Goal: Obtain resource: Obtain resource

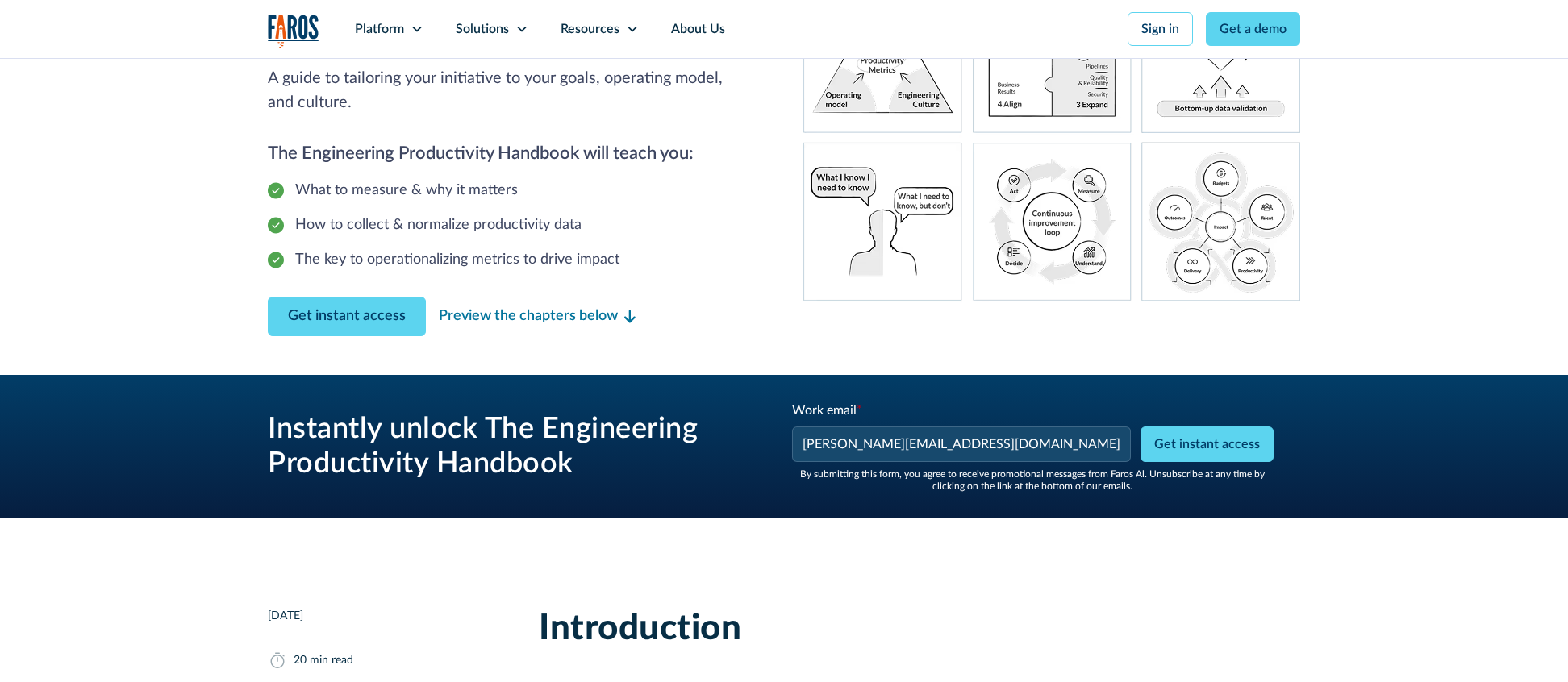
type input "[PERSON_NAME][EMAIL_ADDRESS][DOMAIN_NAME]"
click at [684, 419] on h3 "Instantly unlock The Engineering Productivity Handbook" at bounding box center [510, 446] width 484 height 69
click at [723, 511] on div "Instantly unlock The Engineering Productivity Handbook Work email * [PERSON_NAM…" at bounding box center [784, 446] width 1033 height 143
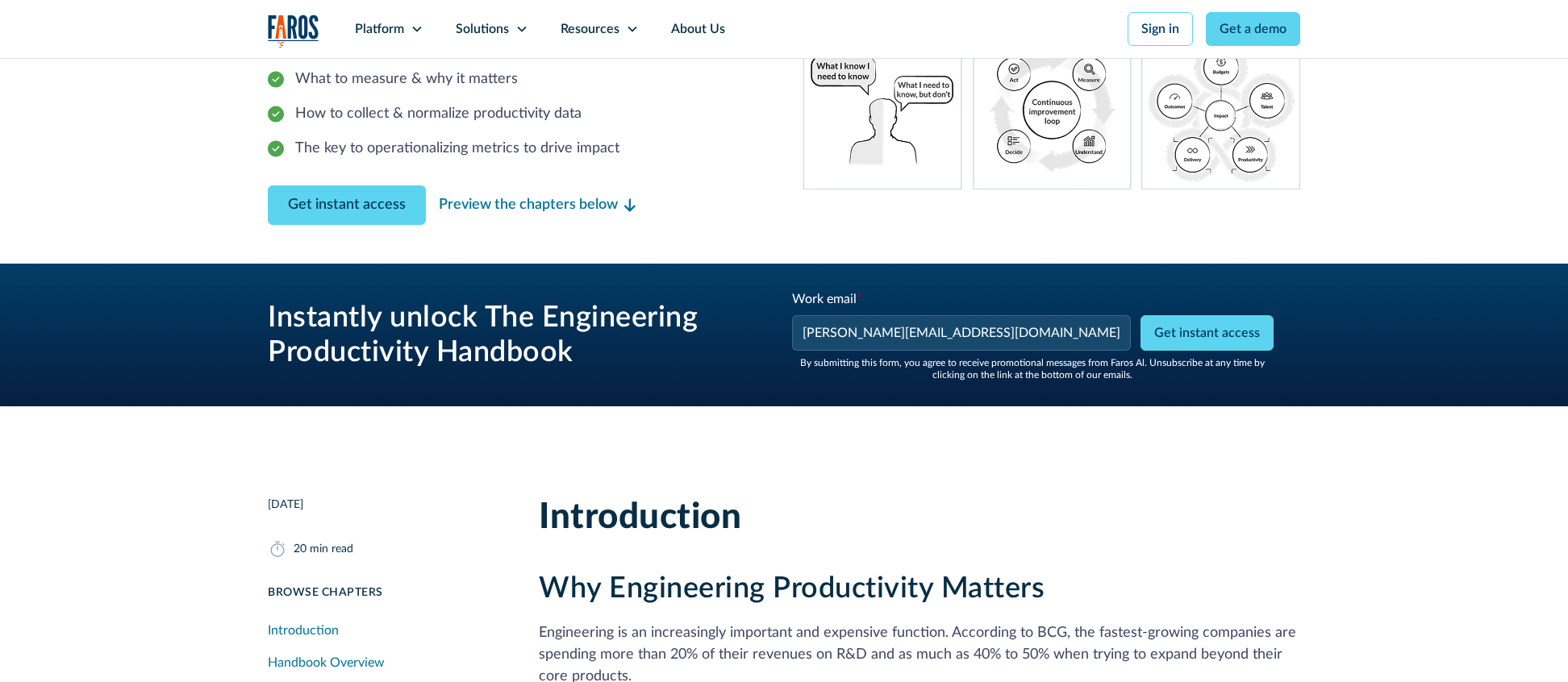
scroll to position [290, 0]
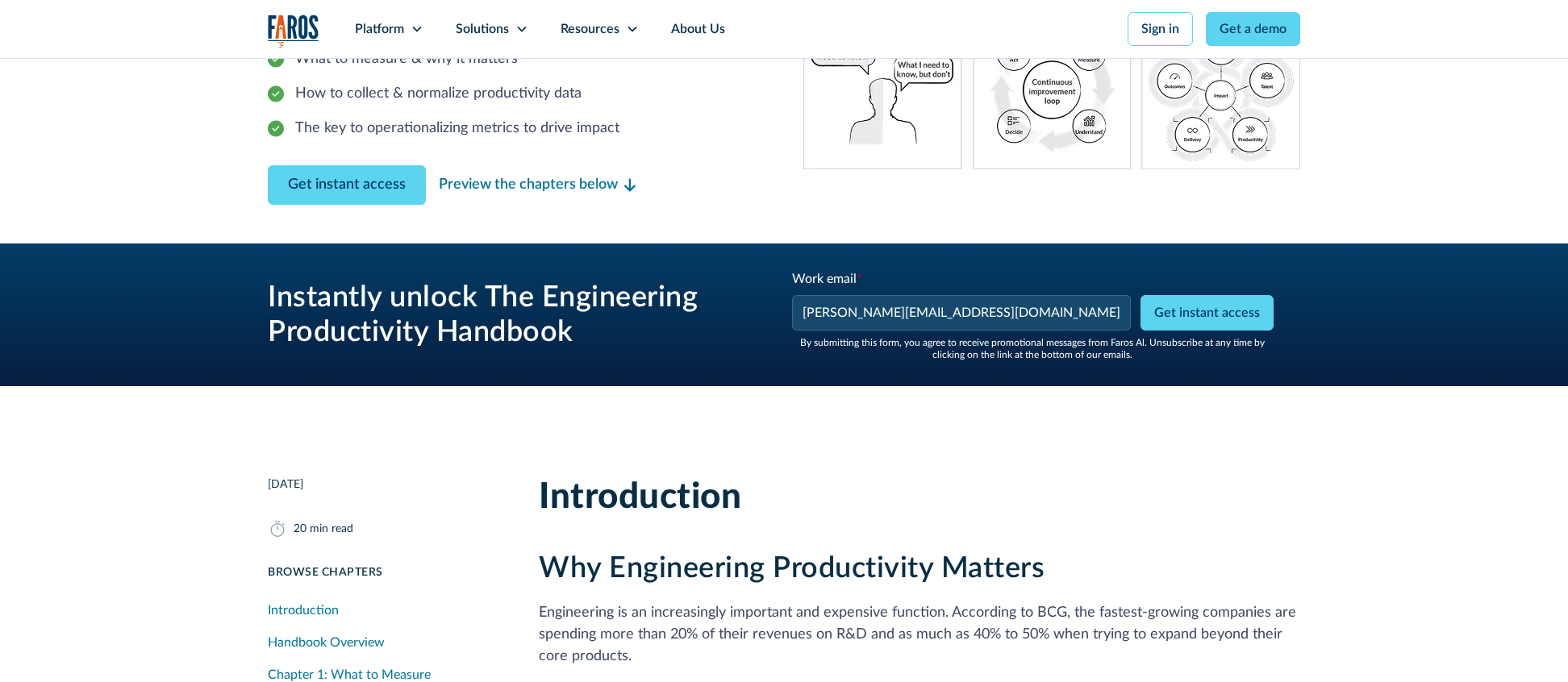
click at [1234, 317] on input "Get instant access" at bounding box center [1207, 313] width 133 height 36
type input "Get instant access"
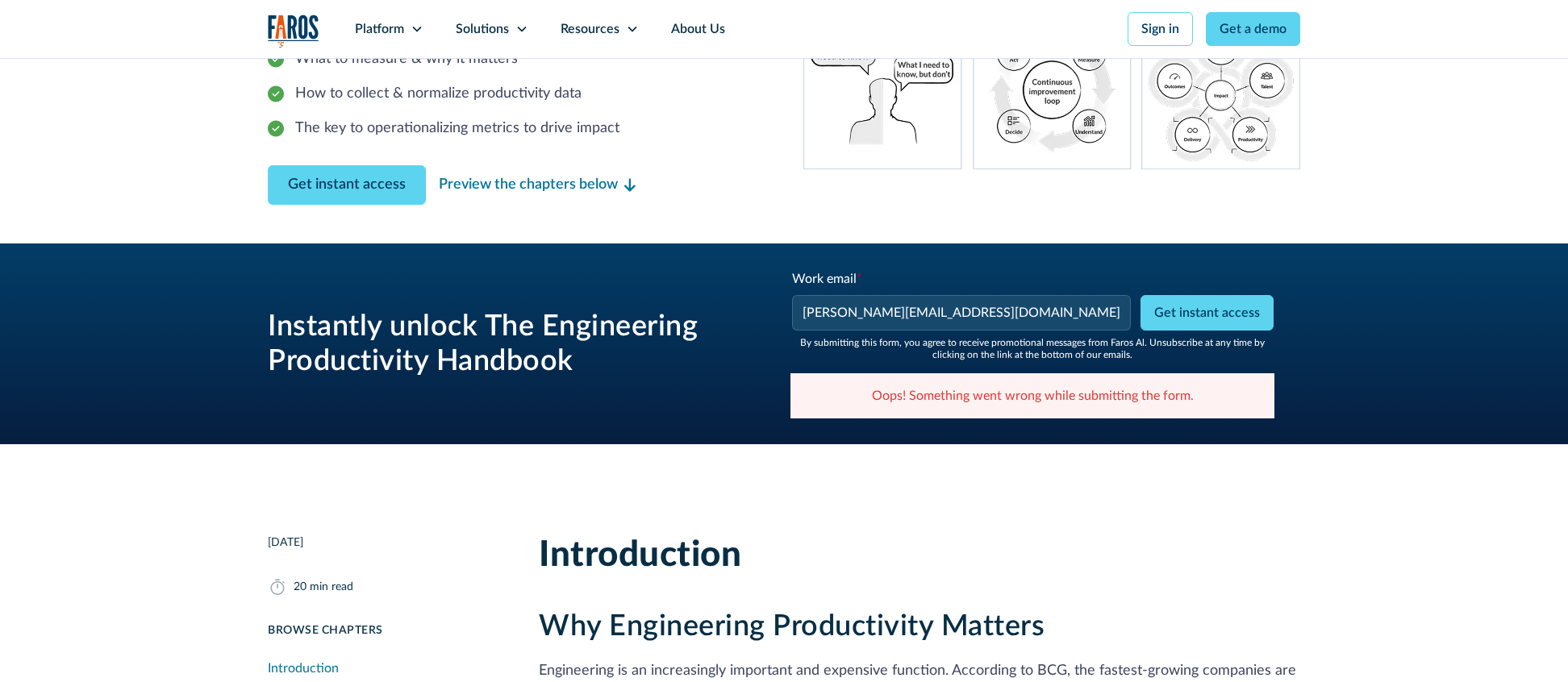
drag, startPoint x: 1009, startPoint y: 307, endPoint x: 879, endPoint y: 313, distance: 130.1
click at [879, 313] on input "[PERSON_NAME][EMAIL_ADDRESS][DOMAIN_NAME]" at bounding box center [961, 313] width 339 height 36
type input "[PERSON_NAME][EMAIL_ADDRESS][DOMAIN_NAME]"
click at [668, 325] on h3 "Instantly unlock The Engineering Productivity Handbook" at bounding box center [510, 344] width 484 height 69
click at [1186, 306] on input "Get instant access" at bounding box center [1207, 313] width 133 height 36
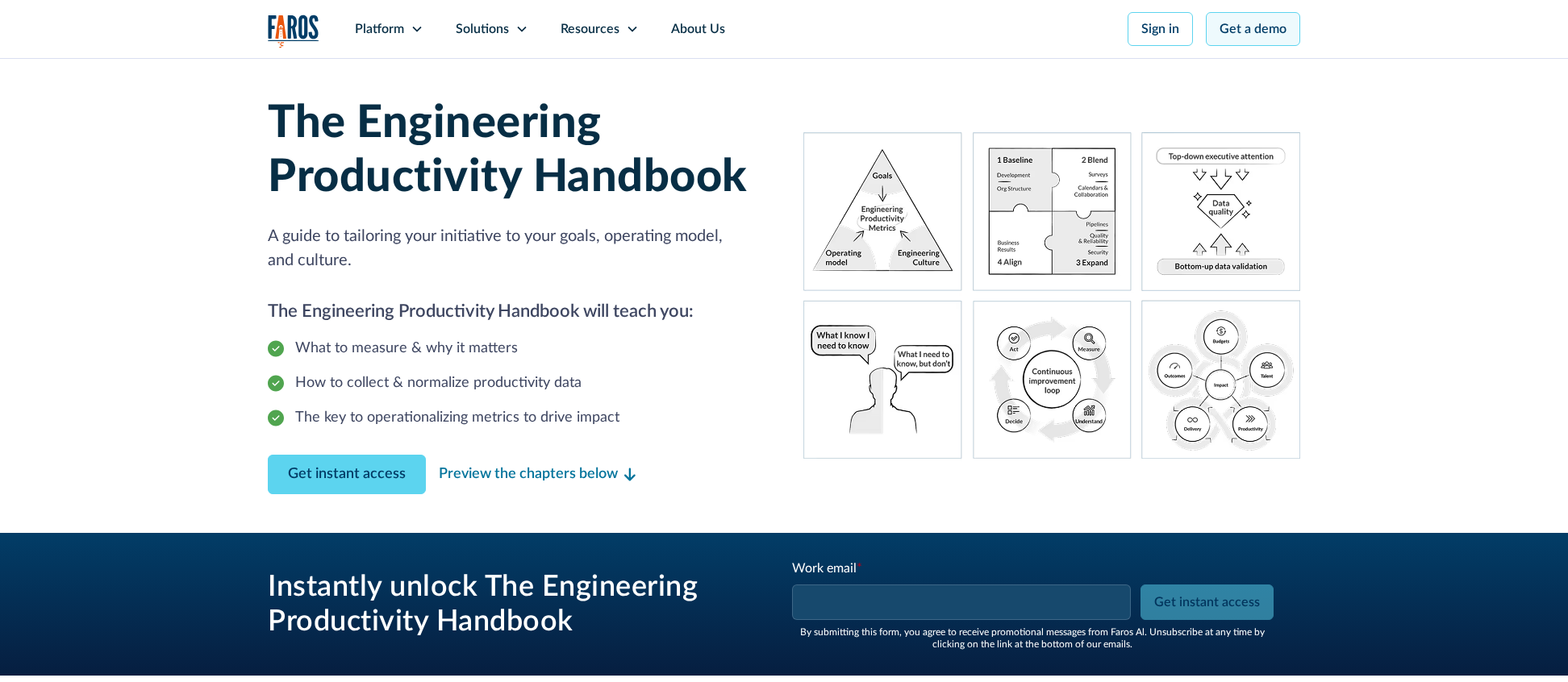
click at [1258, 30] on link "Get a demo" at bounding box center [1253, 29] width 94 height 34
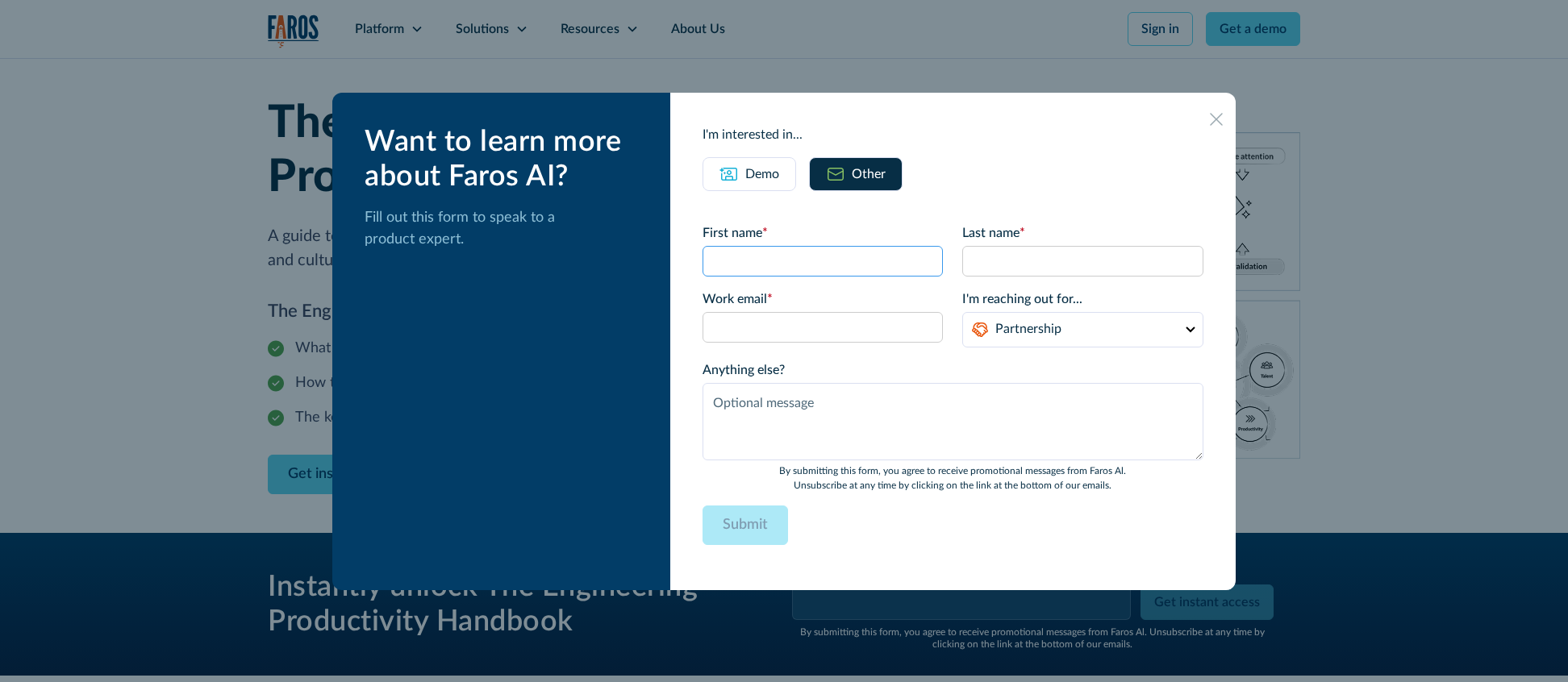
click at [769, 272] on input "First name *" at bounding box center [823, 261] width 241 height 30
click at [713, 143] on div "I'm interested in... Demo Other First name * Last name * Work email * Please en…" at bounding box center [953, 341] width 566 height 498
click at [748, 182] on div "Demo" at bounding box center [762, 174] width 34 height 20
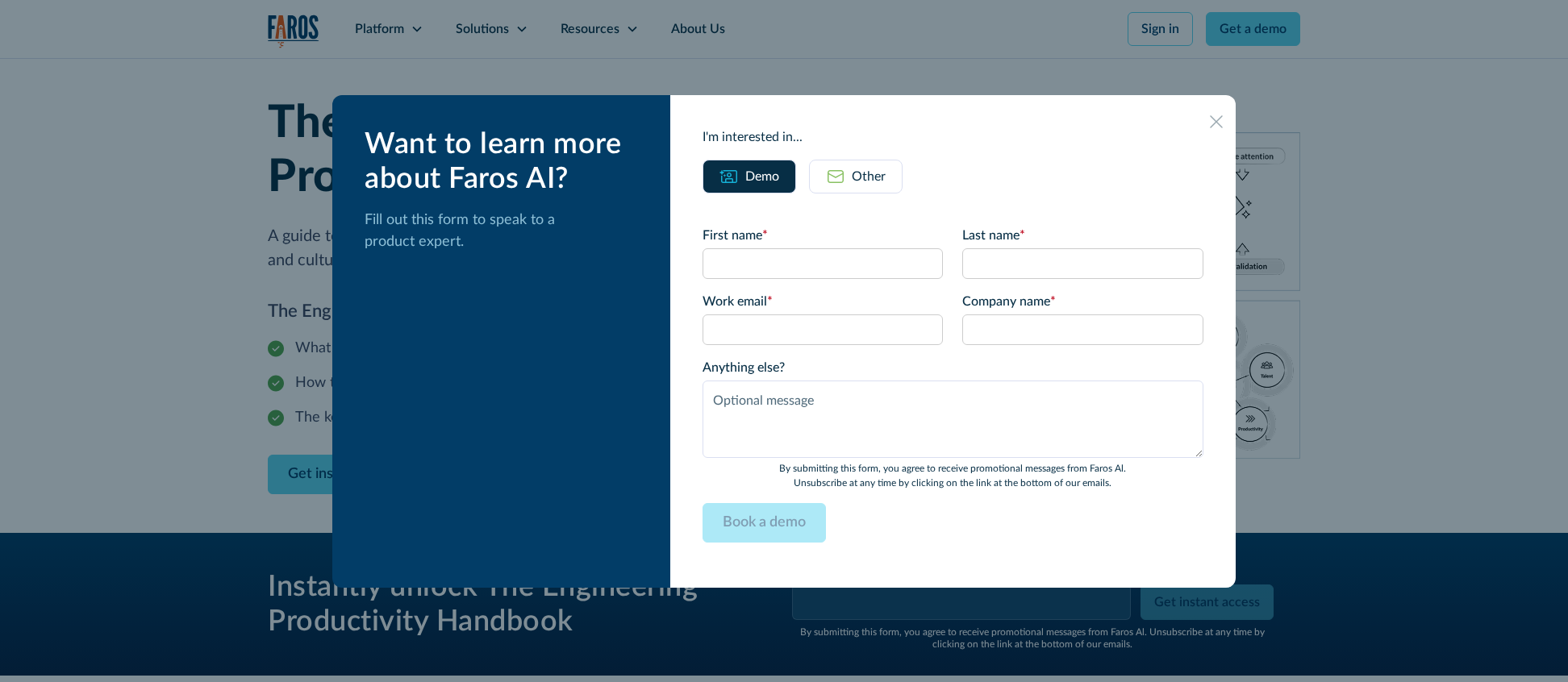
click at [1211, 125] on icon at bounding box center [1216, 122] width 13 height 13
